Goal: Task Accomplishment & Management: Manage account settings

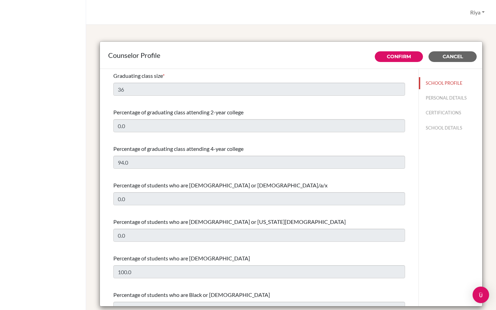
select select "0"
select select "314972"
click at [471, 17] on button "Riya" at bounding box center [477, 12] width 21 height 13
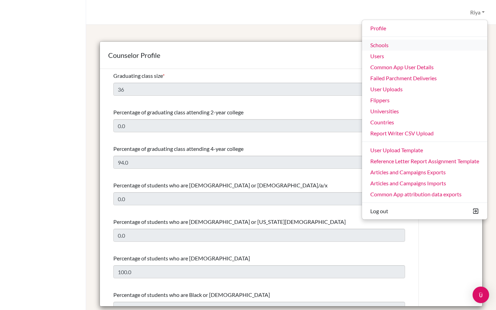
click at [384, 44] on link "Schools" at bounding box center [424, 45] width 125 height 11
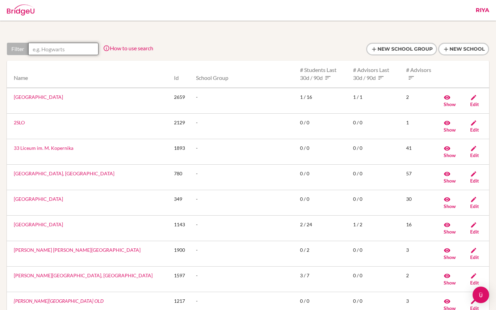
click at [49, 53] on input "text" at bounding box center [63, 49] width 70 height 12
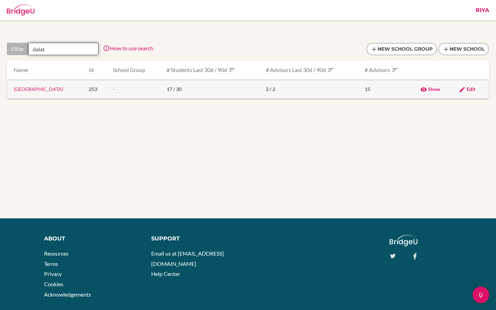
type input "dalat"
click at [52, 94] on td "Dalat International School" at bounding box center [45, 89] width 76 height 19
click at [52, 94] on td "[GEOGRAPHIC_DATA]" at bounding box center [45, 89] width 76 height 19
click at [51, 88] on link "Dalat International School" at bounding box center [38, 89] width 49 height 6
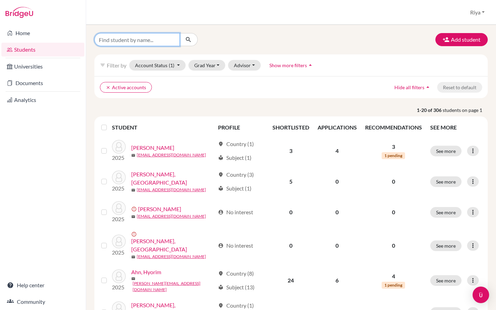
click at [113, 35] on input "Find student by name..." at bounding box center [136, 39] width 85 height 13
paste input "Michaela Parsley"
type input "Michaela Parsley"
click at [191, 39] on icon "submit" at bounding box center [188, 39] width 7 height 7
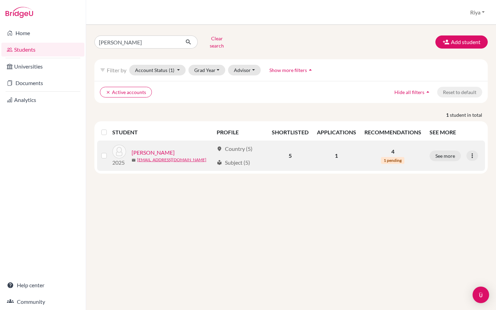
click at [141, 148] on link "Parsley, Michaela" at bounding box center [152, 152] width 43 height 8
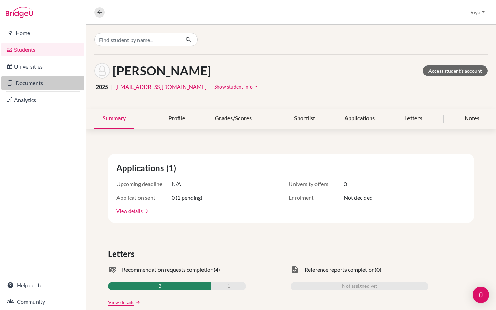
click at [32, 85] on link "Documents" at bounding box center [42, 83] width 83 height 14
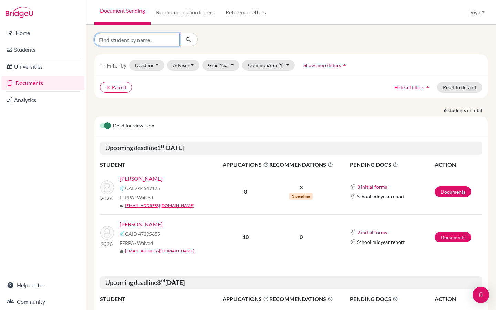
click at [120, 42] on input "Find student by name..." at bounding box center [136, 39] width 85 height 13
paste input "[PERSON_NAME]"
type input "Michaela Parsley"
click at [199, 40] on div "Michaela Parsley" at bounding box center [156, 39] width 135 height 13
click at [187, 40] on icon "submit" at bounding box center [188, 39] width 7 height 7
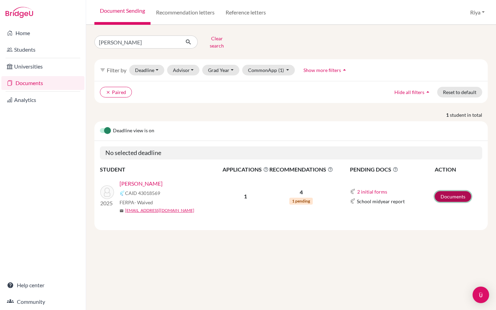
click at [443, 191] on link "Documents" at bounding box center [452, 196] width 36 height 11
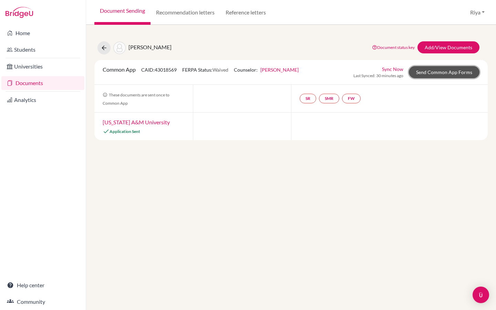
click at [423, 69] on link "Send Common App Forms" at bounding box center [444, 72] width 71 height 12
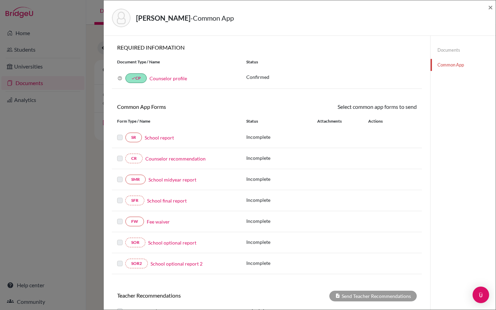
click at [158, 81] on link "Counselor profile" at bounding box center [168, 78] width 38 height 6
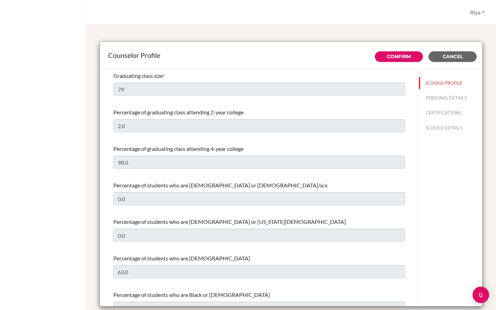
select select "0"
select select "332534"
click at [445, 128] on button "SCHOOL DETAILS" at bounding box center [450, 128] width 63 height 12
type input "686360"
type input "[URL][DOMAIN_NAME]"
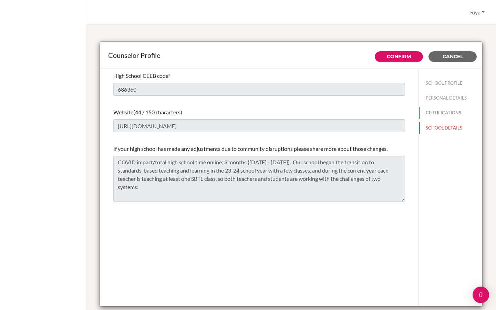
click at [444, 116] on button "CERTIFICATIONS" at bounding box center [450, 113] width 63 height 12
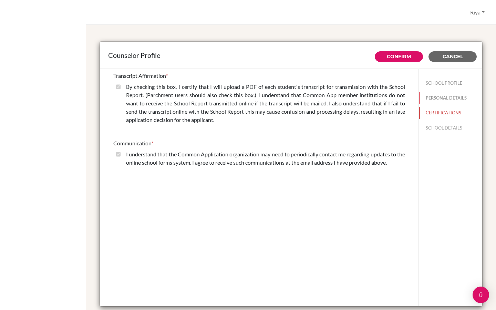
click at [443, 104] on button "PERSONAL DETAILS" at bounding box center [450, 98] width 63 height 12
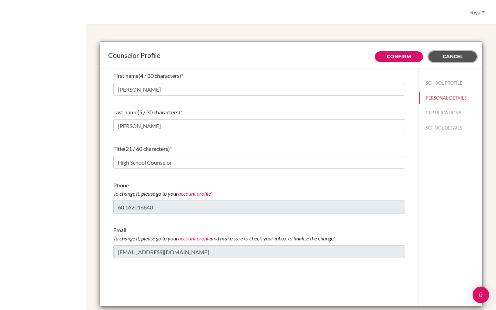
click at [463, 59] on button "Cancel" at bounding box center [452, 56] width 48 height 11
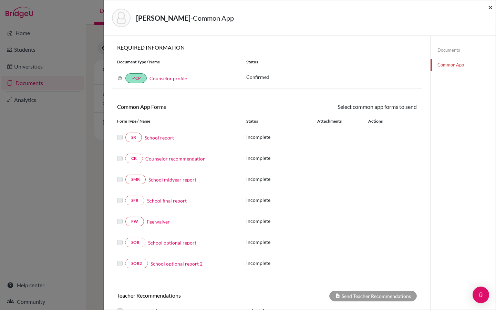
click at [492, 10] on span "×" at bounding box center [490, 7] width 5 height 10
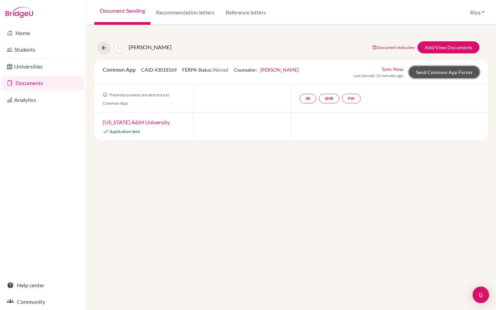
click at [447, 71] on link "Send Common App Forms" at bounding box center [444, 72] width 71 height 12
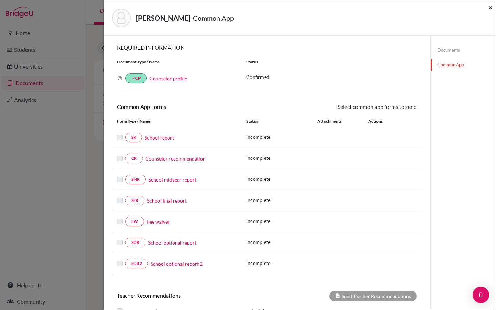
click at [488, 8] on span "×" at bounding box center [490, 7] width 5 height 10
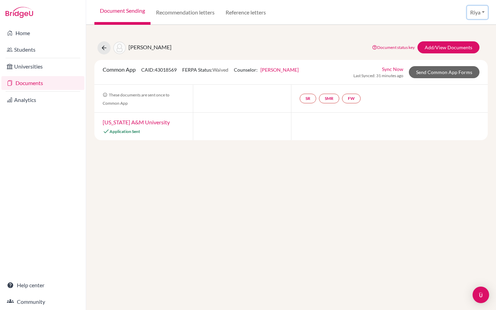
click at [477, 13] on button "Riya" at bounding box center [477, 12] width 21 height 13
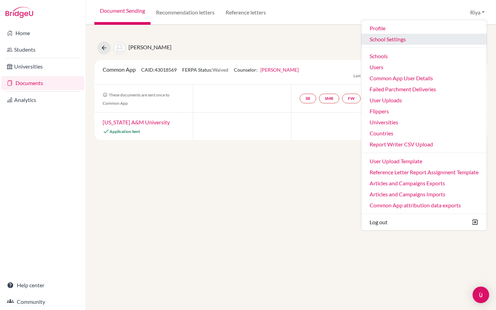
click at [396, 39] on link "School Settings" at bounding box center [423, 39] width 125 height 11
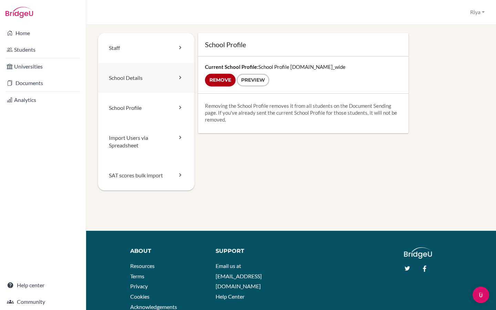
click at [147, 76] on link "School Details" at bounding box center [146, 78] width 97 height 30
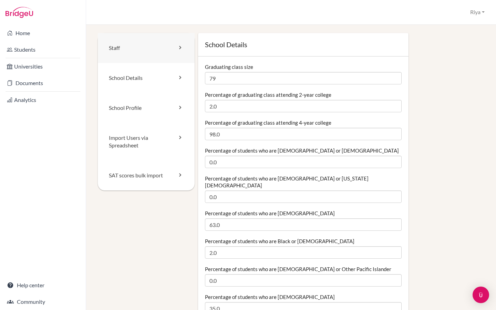
click at [145, 52] on link "Staff" at bounding box center [146, 48] width 97 height 30
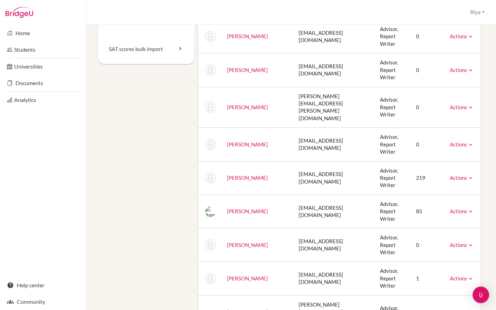
scroll to position [131, 0]
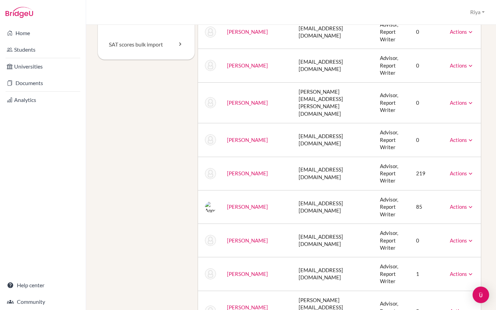
click at [462, 203] on link "Actions" at bounding box center [461, 206] width 24 height 6
click at [293, 190] on td "[EMAIL_ADDRESS][DOMAIN_NAME]" at bounding box center [333, 206] width 81 height 33
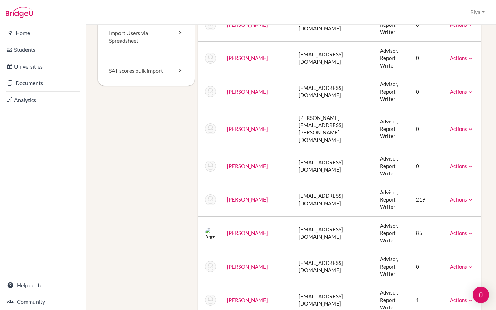
scroll to position [76, 0]
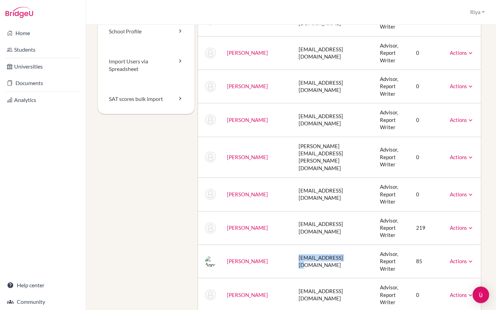
drag, startPoint x: 278, startPoint y: 198, endPoint x: 326, endPoint y: 200, distance: 48.5
click at [326, 244] on td "[EMAIL_ADDRESS][DOMAIN_NAME]" at bounding box center [333, 260] width 81 height 33
click at [244, 258] on link "[PERSON_NAME]" at bounding box center [247, 261] width 41 height 6
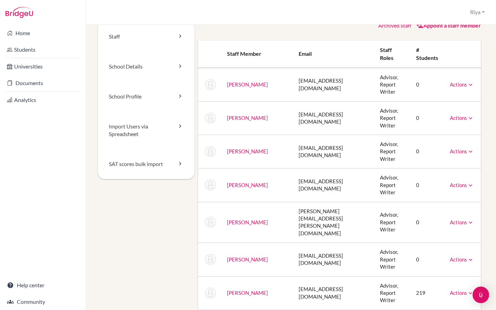
scroll to position [11, 0]
click at [476, 13] on button "Riya" at bounding box center [477, 12] width 21 height 13
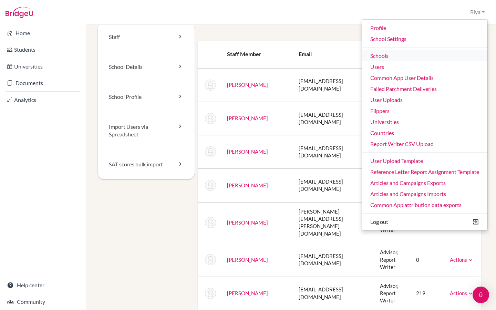
click at [394, 58] on link "Schools" at bounding box center [424, 55] width 125 height 11
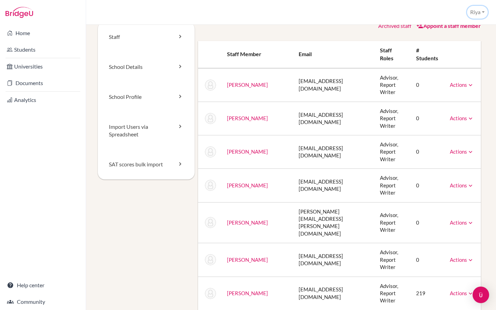
click at [476, 10] on button "Riya" at bounding box center [477, 12] width 21 height 13
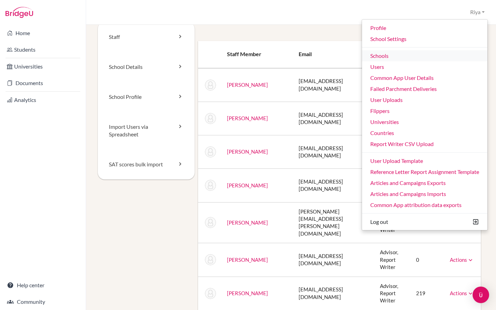
click at [393, 57] on link "Schools" at bounding box center [424, 55] width 125 height 11
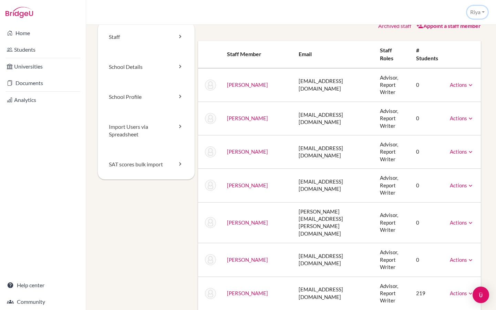
click at [481, 18] on button "Riya" at bounding box center [477, 12] width 21 height 13
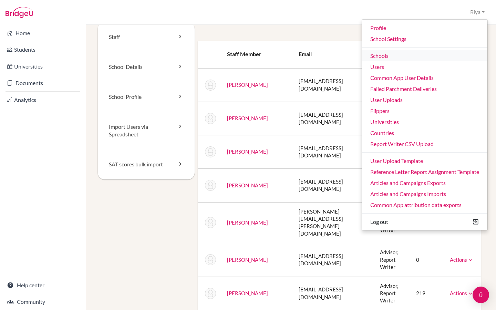
click at [406, 52] on link "Schools" at bounding box center [424, 55] width 125 height 11
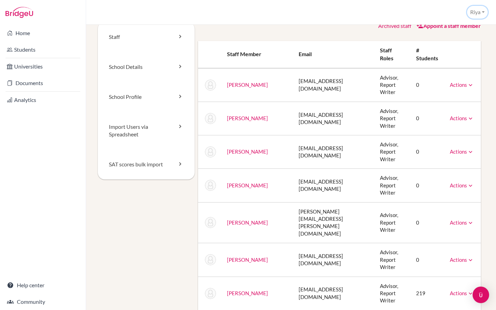
click at [473, 12] on button "Riya" at bounding box center [477, 12] width 21 height 13
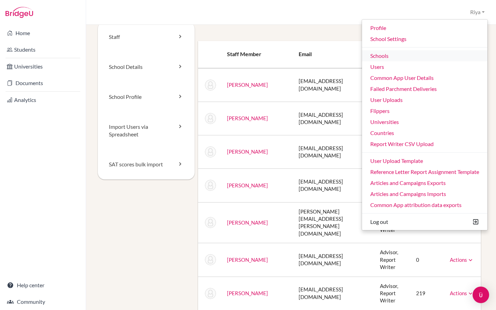
click at [379, 57] on link "Schools" at bounding box center [424, 55] width 125 height 11
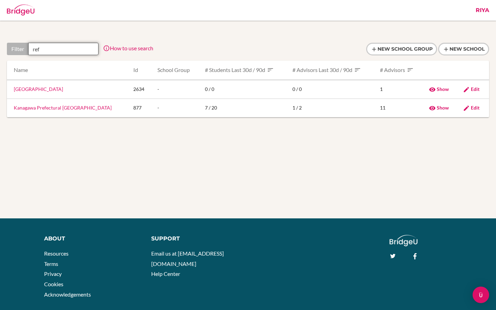
drag, startPoint x: 48, startPoint y: 49, endPoint x: 23, endPoint y: 49, distance: 24.8
click at [23, 49] on div "Filter ref" at bounding box center [53, 49] width 92 height 12
paste input "[GEOGRAPHIC_DATA]"
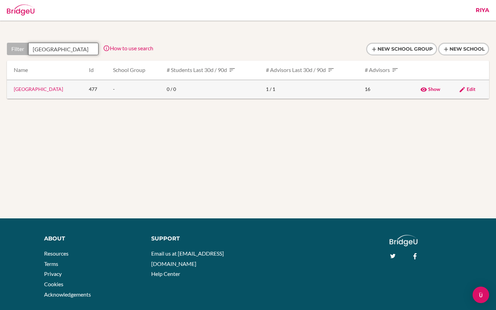
type input "[GEOGRAPHIC_DATA]"
click at [52, 90] on link "[GEOGRAPHIC_DATA]" at bounding box center [38, 89] width 49 height 6
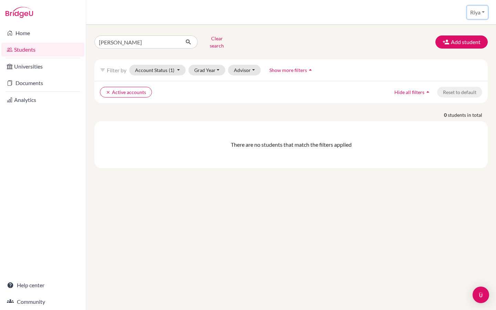
click at [477, 12] on button "Riya" at bounding box center [477, 12] width 21 height 13
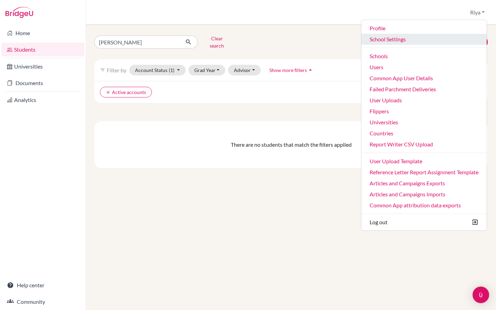
click at [387, 38] on link "School Settings" at bounding box center [423, 39] width 125 height 11
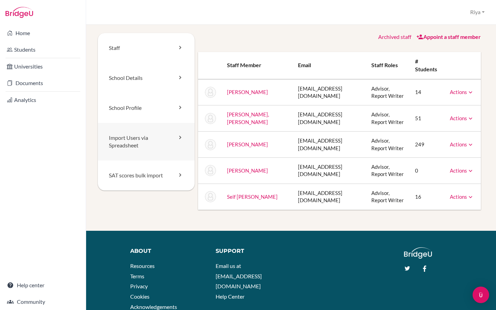
click at [134, 144] on link "Import Users via Spreadsheet" at bounding box center [146, 142] width 97 height 38
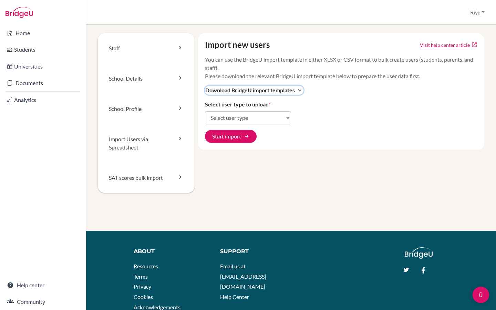
click at [260, 92] on span "Download BridgeU import templates" at bounding box center [249, 90] width 89 height 8
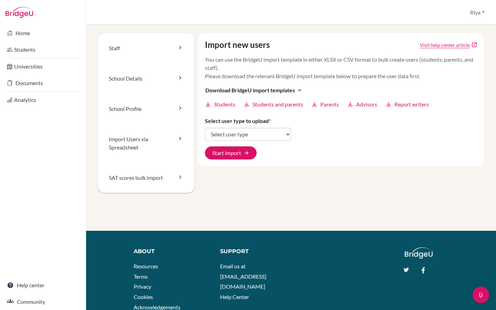
click at [457, 246] on footer "About Resources Terms Privacy Cookies Acknowledgements Support Email us at [EMA…" at bounding box center [291, 288] width 410 height 115
click at [482, 8] on button "Riya" at bounding box center [477, 12] width 21 height 13
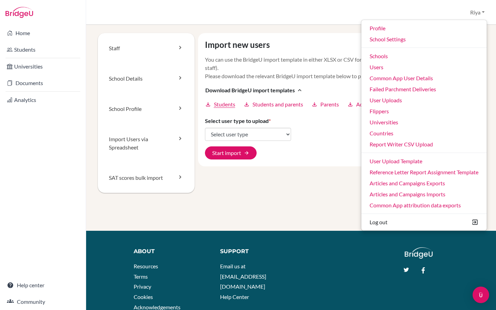
click at [227, 105] on span "Students" at bounding box center [224, 104] width 21 height 8
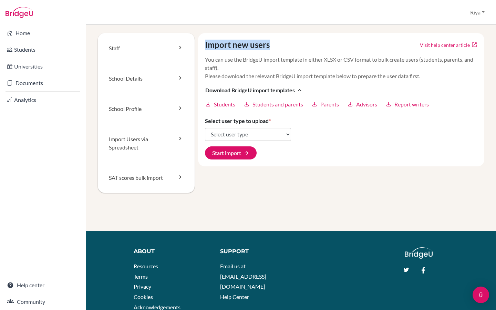
drag, startPoint x: 279, startPoint y: 43, endPoint x: 202, endPoint y: 44, distance: 76.4
click at [202, 44] on div "Import new users Visit help center article open_in_new You can use the BridgeU …" at bounding box center [341, 99] width 286 height 133
copy h4 "Import new users"
click at [478, 15] on button "Riya" at bounding box center [477, 12] width 21 height 13
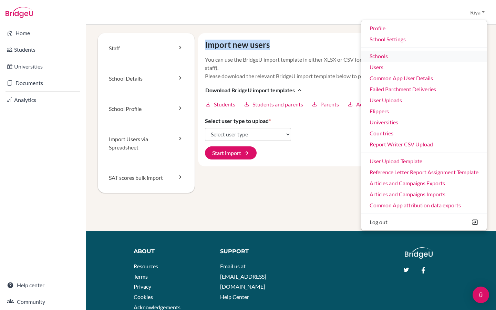
click at [386, 54] on link "Schools" at bounding box center [423, 56] width 125 height 11
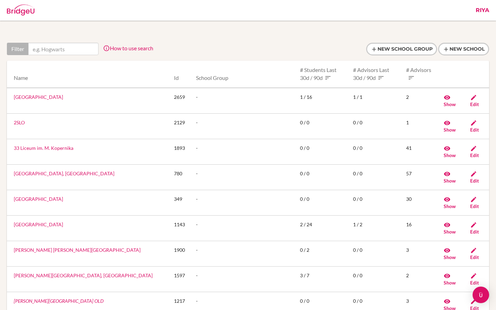
click at [485, 9] on link "Riya" at bounding box center [482, 10] width 20 height 21
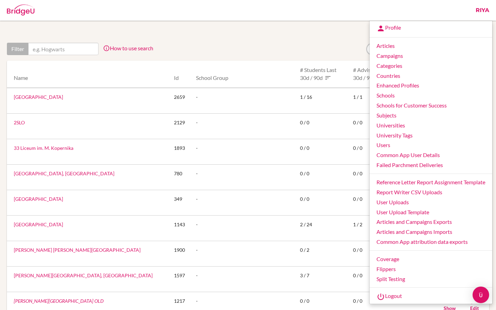
click at [332, 51] on div at bounding box center [248, 49] width 482 height 13
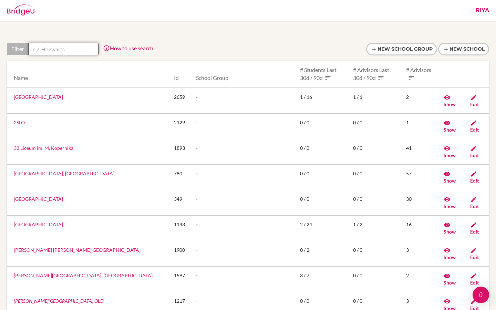
click at [56, 48] on input "text" at bounding box center [63, 49] width 70 height 12
paste input "Greenwood International School"
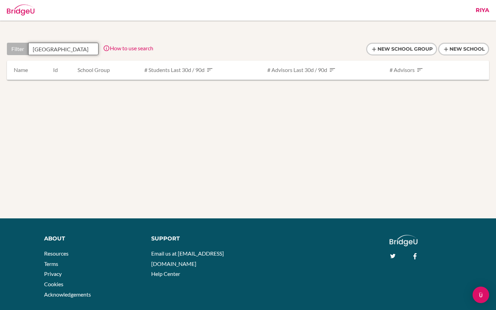
drag, startPoint x: 63, startPoint y: 49, endPoint x: 105, endPoint y: 50, distance: 42.0
click at [105, 50] on div "Filter Greenwood International School How to use search Filter by school name, …" at bounding box center [80, 49] width 146 height 12
drag, startPoint x: 61, startPoint y: 49, endPoint x: 108, endPoint y: 56, distance: 46.9
click at [107, 56] on div "Filter Greenwood International School How to use search Filter by school name, …" at bounding box center [248, 52] width 482 height 18
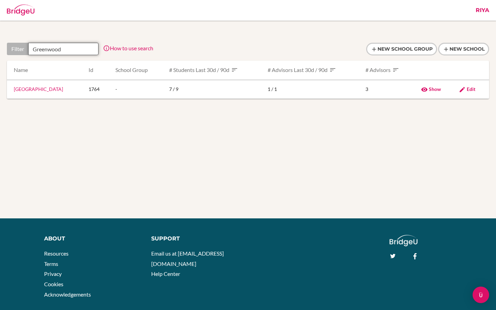
scroll to position [0, 0]
type input "Greenwood"
click at [52, 91] on link "[GEOGRAPHIC_DATA]" at bounding box center [38, 89] width 49 height 6
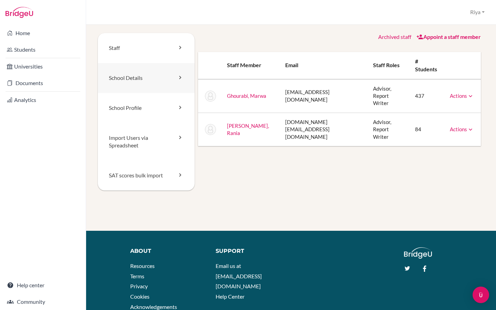
click at [137, 88] on link "School Details" at bounding box center [146, 78] width 97 height 30
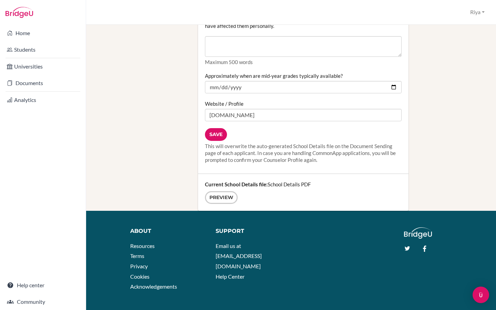
scroll to position [859, 0]
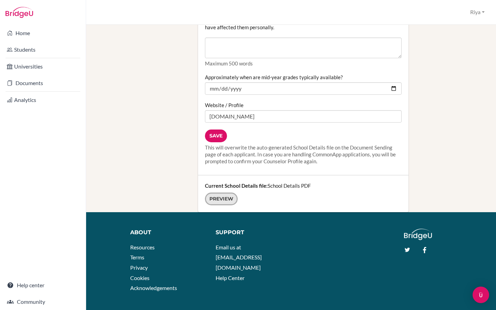
click at [231, 192] on link "Preview" at bounding box center [221, 198] width 33 height 13
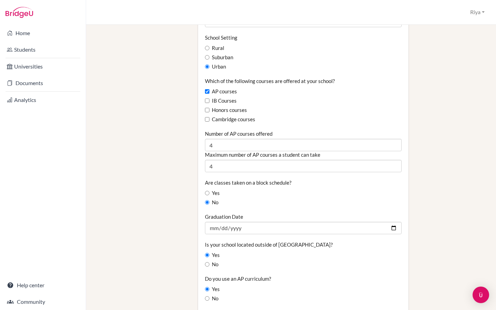
scroll to position [0, 0]
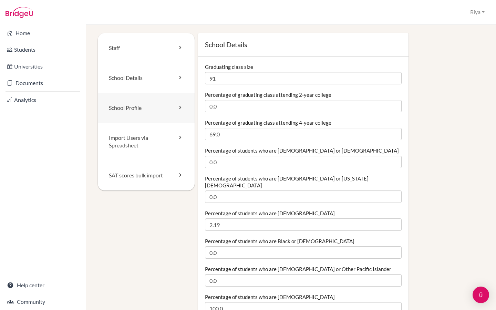
click at [135, 110] on link "School Profile" at bounding box center [146, 108] width 97 height 30
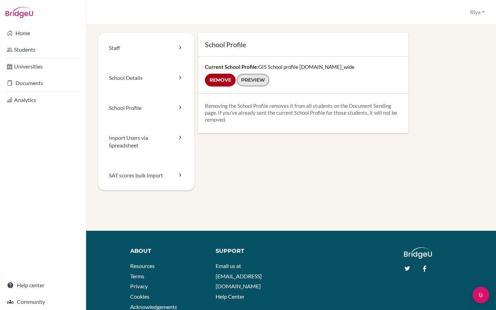
click at [257, 83] on link "Preview" at bounding box center [252, 80] width 33 height 13
click at [140, 55] on link "Staff" at bounding box center [146, 48] width 97 height 30
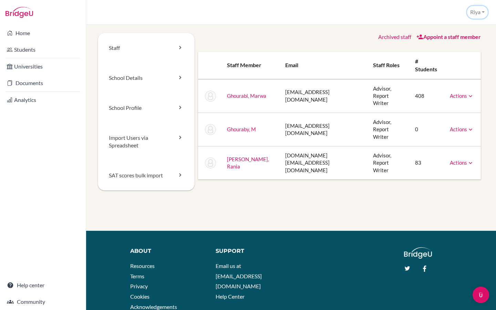
click at [472, 16] on button "Riya" at bounding box center [477, 12] width 21 height 13
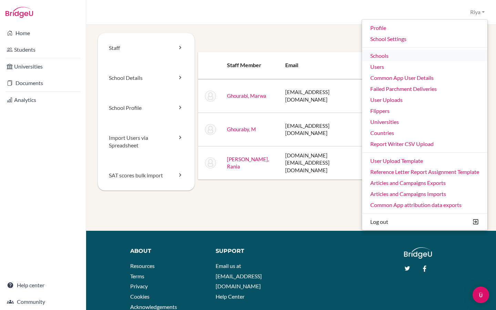
click at [385, 61] on link "Schools" at bounding box center [424, 55] width 125 height 11
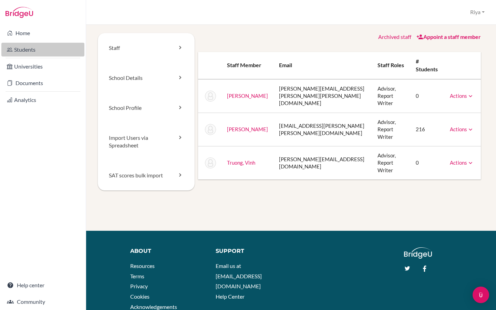
click at [30, 55] on link "Students" at bounding box center [42, 50] width 83 height 14
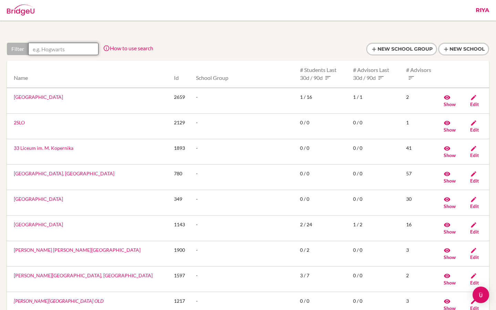
click at [57, 50] on input "text" at bounding box center [63, 49] width 70 height 12
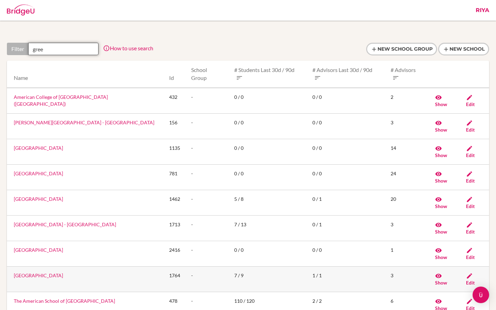
type input "gree"
click at [58, 272] on link "[GEOGRAPHIC_DATA]" at bounding box center [38, 275] width 49 height 6
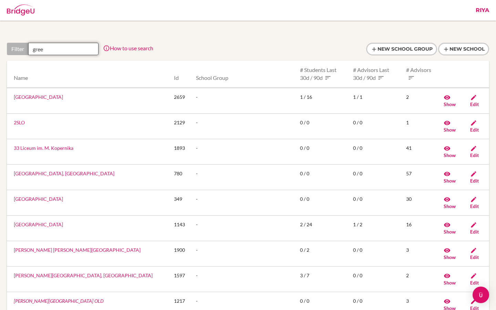
click at [55, 48] on input "gree" at bounding box center [63, 49] width 70 height 12
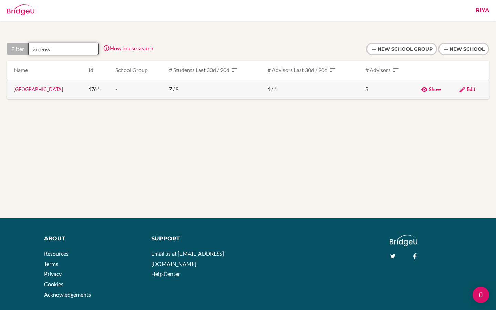
type input "greenw"
click at [472, 91] on span "Edit" at bounding box center [470, 89] width 9 height 6
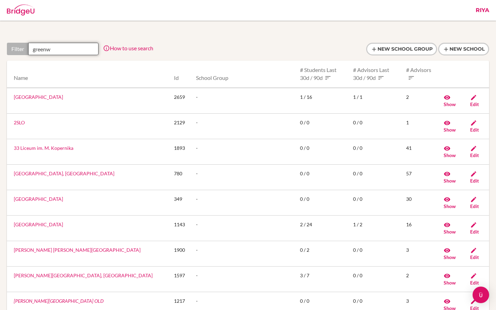
click at [75, 47] on input "greenw" at bounding box center [63, 49] width 70 height 12
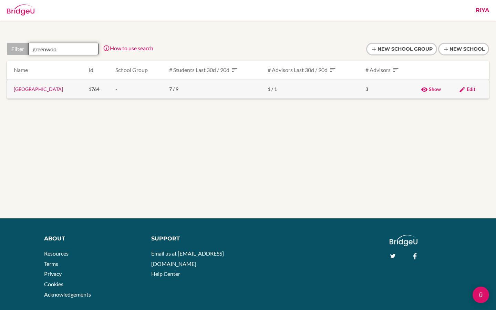
type input "greenwoo"
click at [435, 90] on span "Show" at bounding box center [434, 89] width 12 height 6
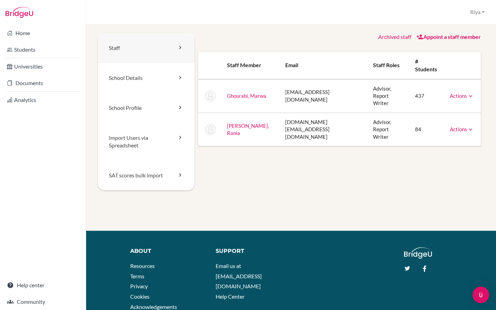
click at [140, 50] on link "Staff" at bounding box center [146, 48] width 97 height 30
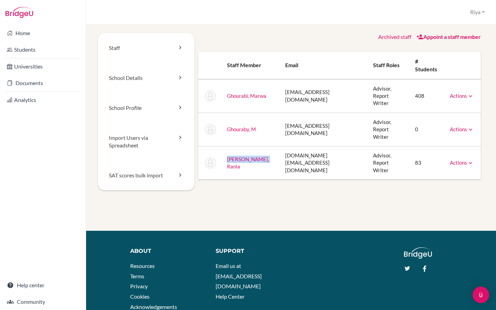
drag, startPoint x: 264, startPoint y: 145, endPoint x: 224, endPoint y: 145, distance: 40.6
click at [224, 146] on td "[PERSON_NAME], Rania" at bounding box center [250, 162] width 59 height 33
copy link "[PERSON_NAME], Rania"
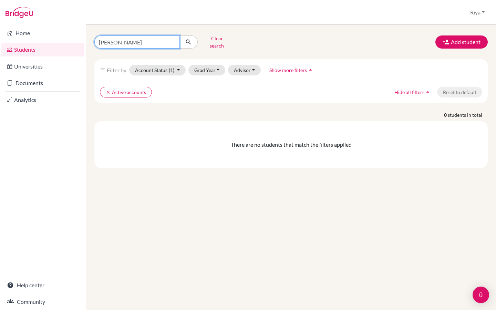
drag, startPoint x: 143, startPoint y: 41, endPoint x: 92, endPoint y: 41, distance: 51.3
click at [92, 41] on div "[PERSON_NAME] Clear search" at bounding box center [156, 42] width 135 height 18
click at [251, 65] on button "Advisor" at bounding box center [244, 70] width 33 height 11
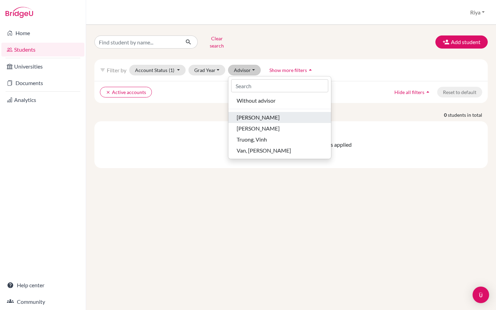
click at [252, 113] on span "[PERSON_NAME]" at bounding box center [257, 117] width 43 height 8
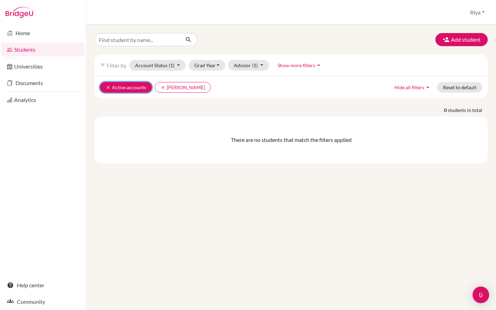
click at [127, 89] on button "clear Active accounts" at bounding box center [126, 87] width 52 height 11
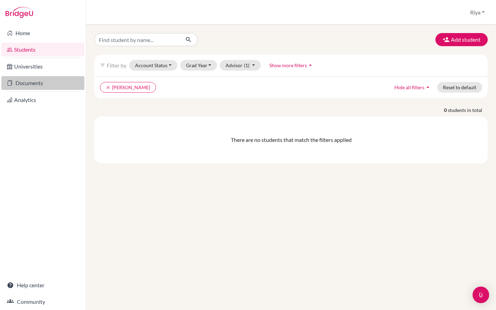
click at [29, 87] on link "Documents" at bounding box center [42, 83] width 83 height 14
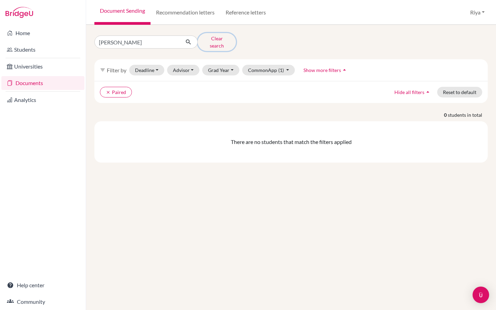
click at [211, 40] on button "Clear search" at bounding box center [217, 42] width 38 height 18
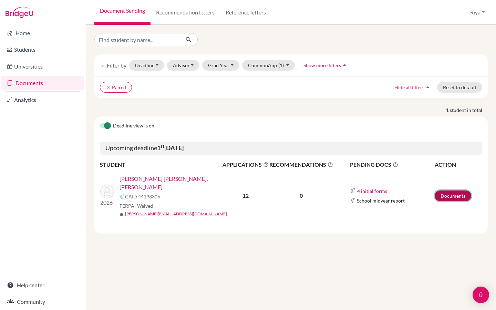
click at [446, 195] on link "Documents" at bounding box center [452, 195] width 36 height 11
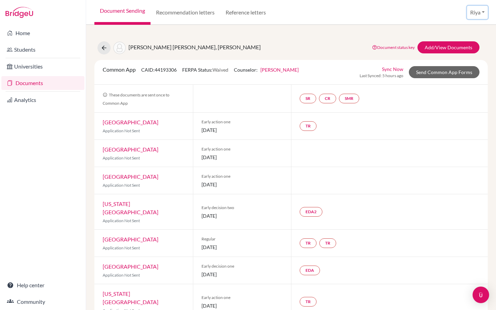
click at [474, 14] on button "Riya" at bounding box center [477, 12] width 21 height 13
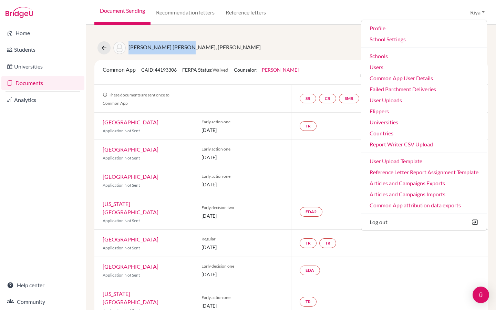
drag, startPoint x: 197, startPoint y: 47, endPoint x: 123, endPoint y: 47, distance: 74.0
click at [123, 47] on div "Phuong Ha Anh, Nguyen Document status key TR Requirement. Document not uploaded…" at bounding box center [290, 47] width 403 height 13
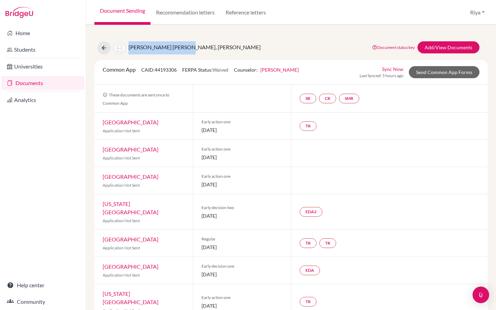
copy span "Phuong Ha Anh, Nguyen"
drag, startPoint x: 181, startPoint y: 70, endPoint x: 156, endPoint y: 70, distance: 24.8
click at [156, 70] on div "Common App CAID: 44193306 FERPA Status: Waived Counselor: Dana Hamilton First N…" at bounding box center [200, 71] width 206 height 13
copy span "44193306"
